Goal: Check status: Check status

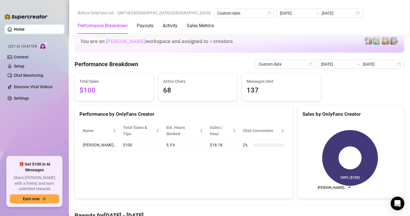
scroll to position [766, 0]
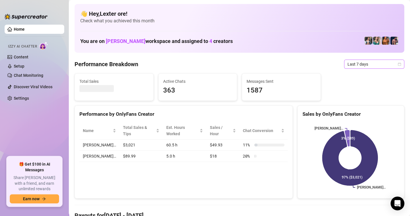
click at [390, 61] on span "Last 7 days" at bounding box center [374, 64] width 53 height 9
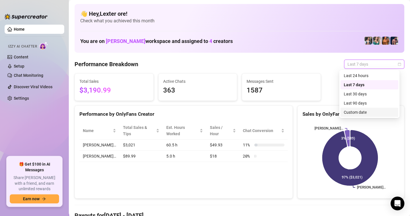
click at [345, 111] on div "Custom date" at bounding box center [369, 112] width 51 height 6
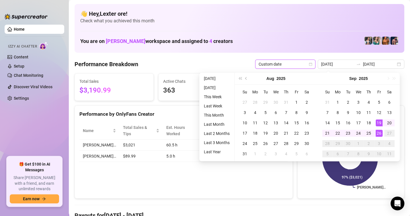
type input "[DATE]"
click at [381, 134] on div "26" at bounding box center [379, 133] width 7 height 7
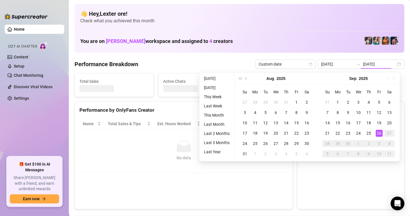
type input "[DATE]"
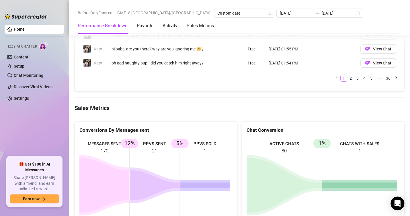
scroll to position [718, 0]
